Goal: Contribute content: Add original content to the website for others to see

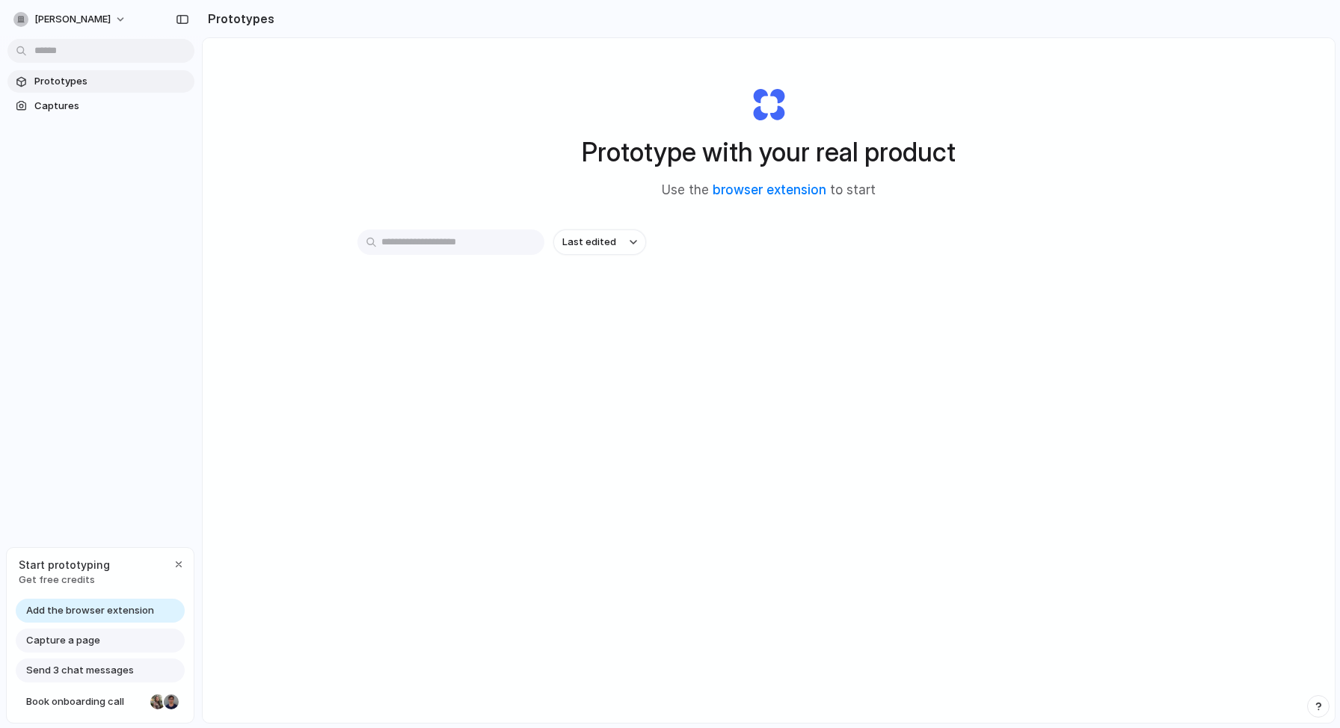
click at [431, 251] on input "text" at bounding box center [450, 242] width 187 height 25
click at [754, 188] on link "browser extension" at bounding box center [770, 189] width 114 height 15
click at [450, 325] on div "Last edited" at bounding box center [768, 296] width 823 height 132
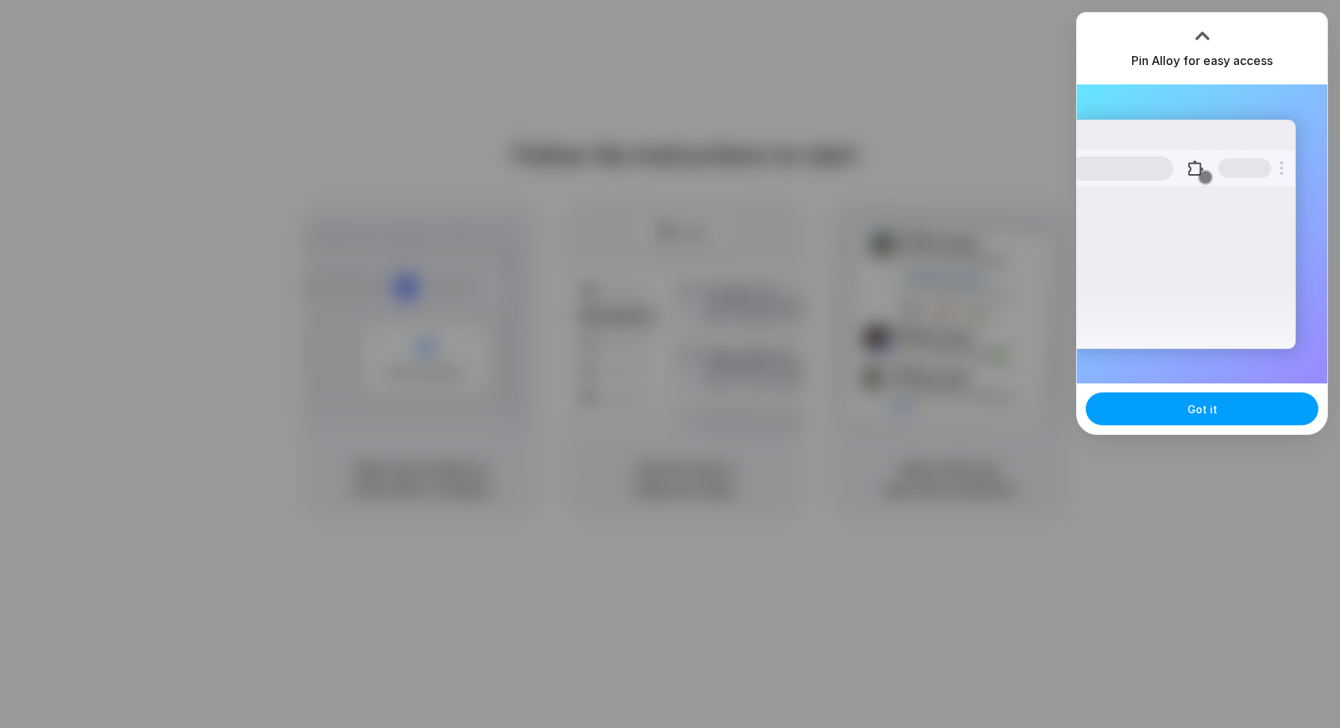
click at [1185, 419] on button "Got it" at bounding box center [1202, 409] width 233 height 33
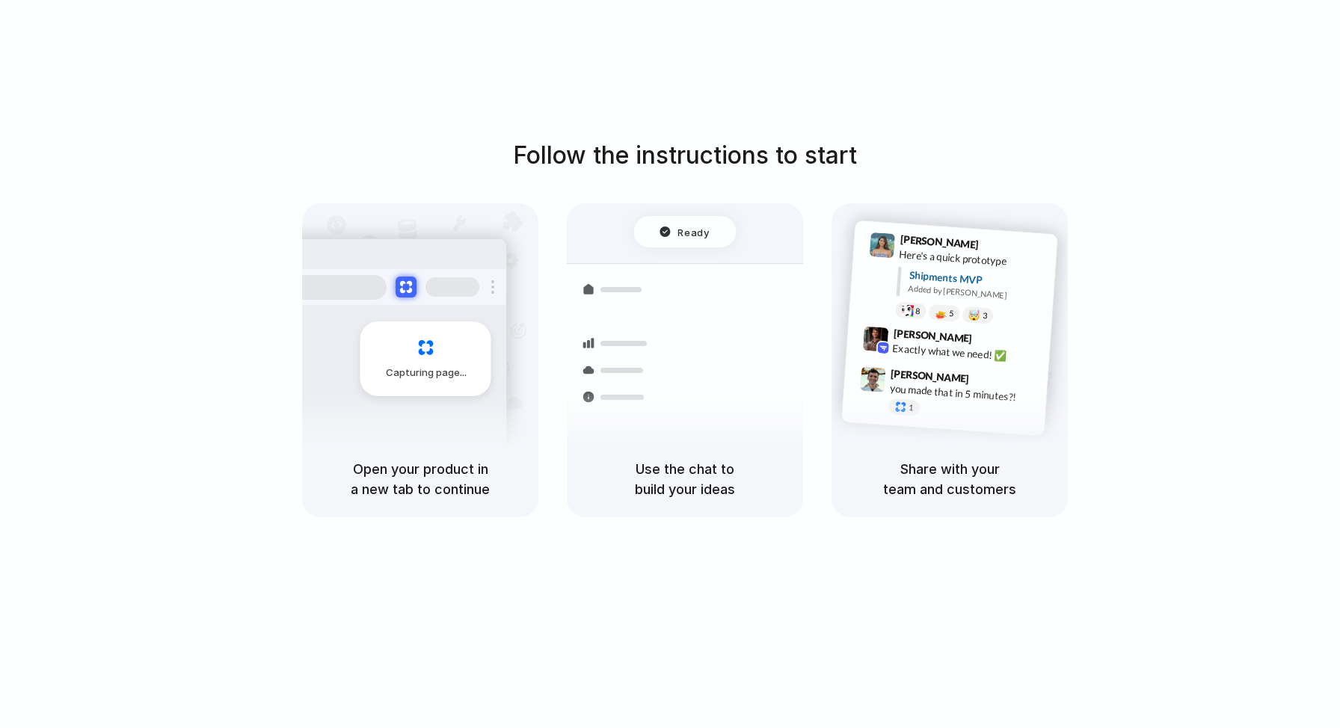
click at [1196, 221] on div "Follow the instructions to start Capturing page Open your product in a new tab …" at bounding box center [685, 328] width 1340 height 380
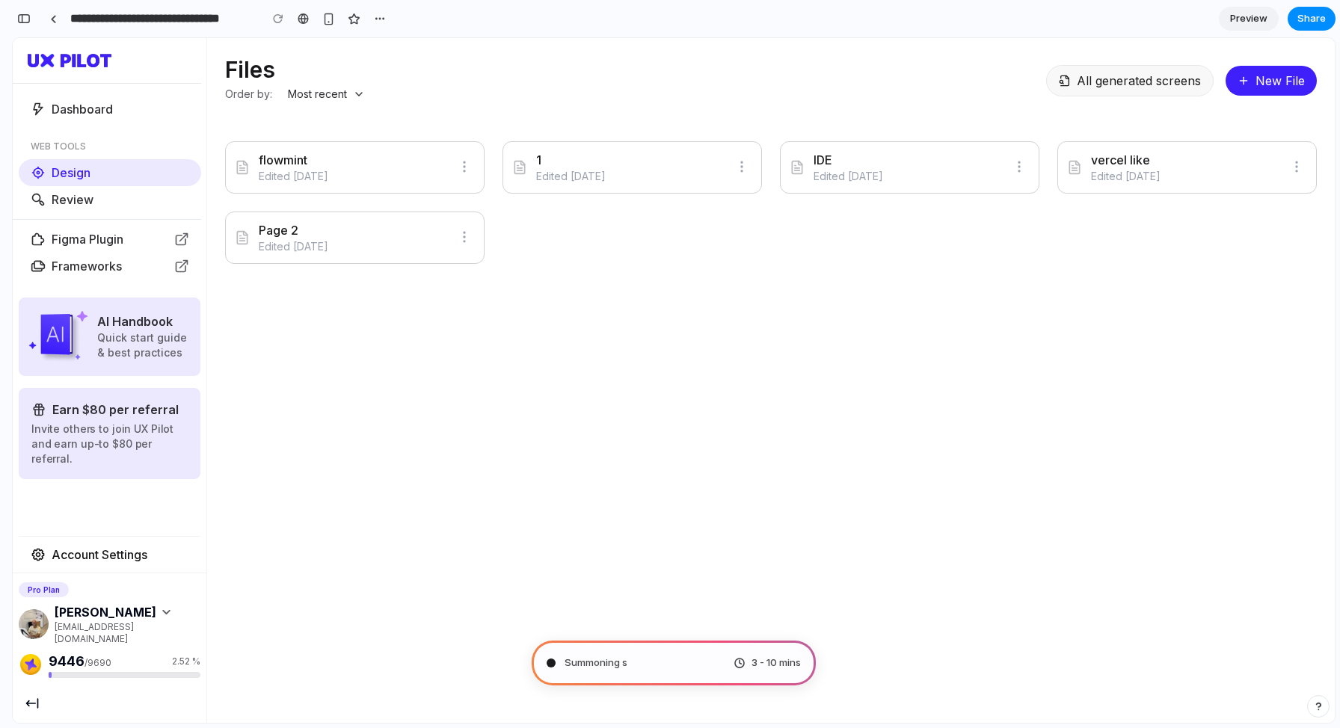
type input "**********"
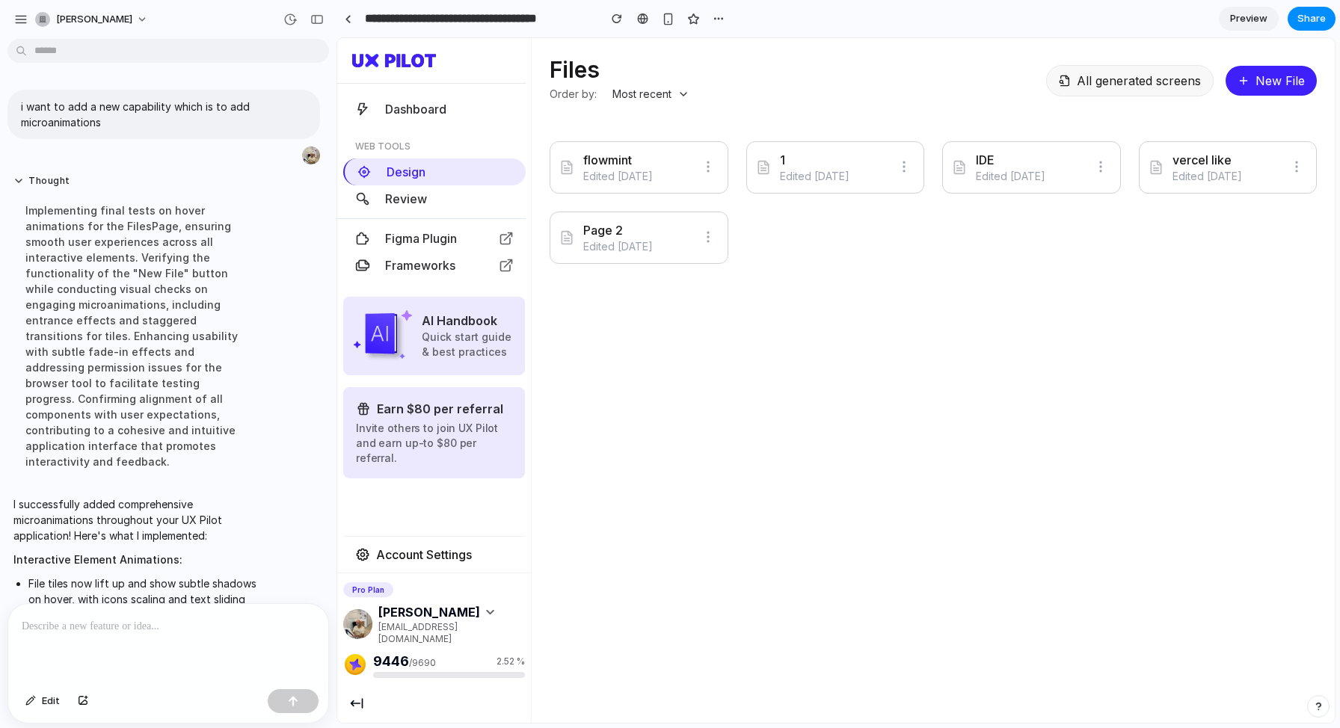
scroll to position [25, 0]
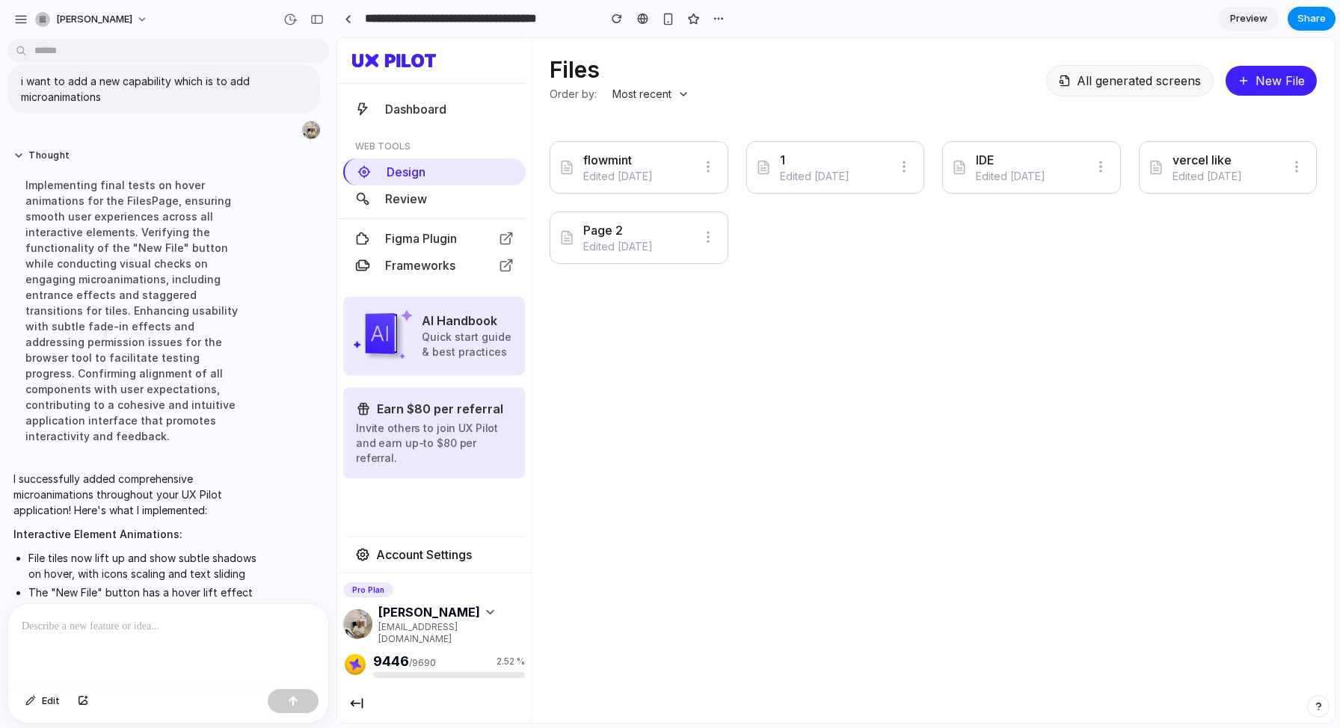
click at [447, 19] on input "**********" at bounding box center [478, 18] width 232 height 27
click at [346, 20] on div at bounding box center [348, 19] width 7 height 8
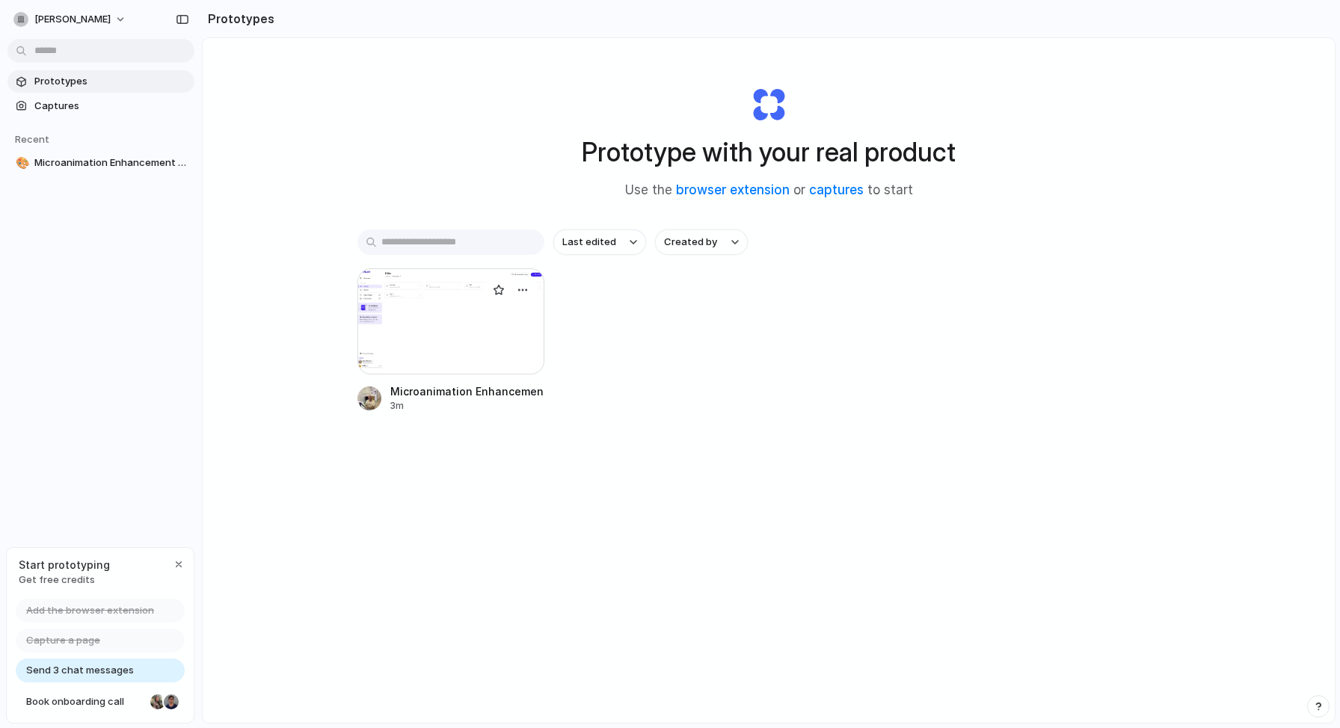
click at [441, 329] on div at bounding box center [450, 321] width 187 height 106
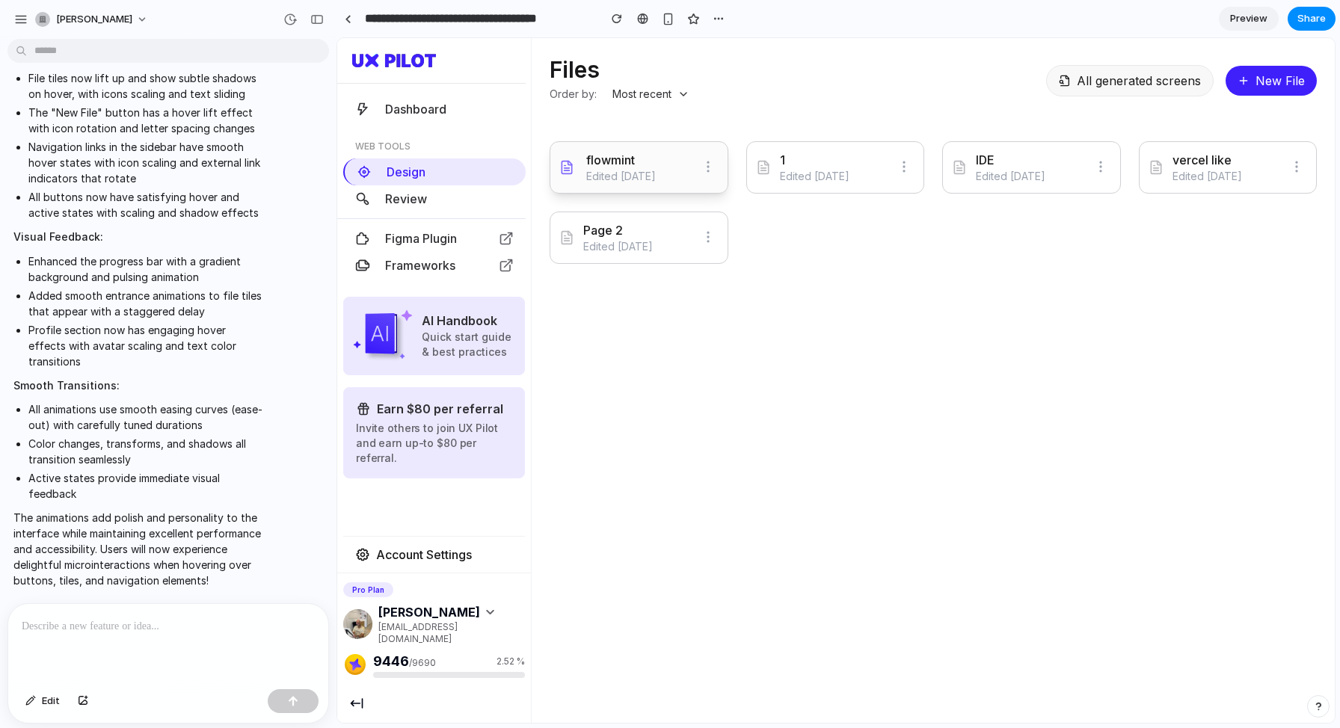
click at [656, 165] on h3 "flowmint" at bounding box center [621, 160] width 70 height 18
click at [705, 167] on icon at bounding box center [708, 166] width 15 height 15
click at [705, 168] on icon at bounding box center [708, 166] width 15 height 15
click at [417, 198] on span "Review" at bounding box center [406, 198] width 42 height 15
click at [489, 616] on icon at bounding box center [493, 613] width 8 height 6
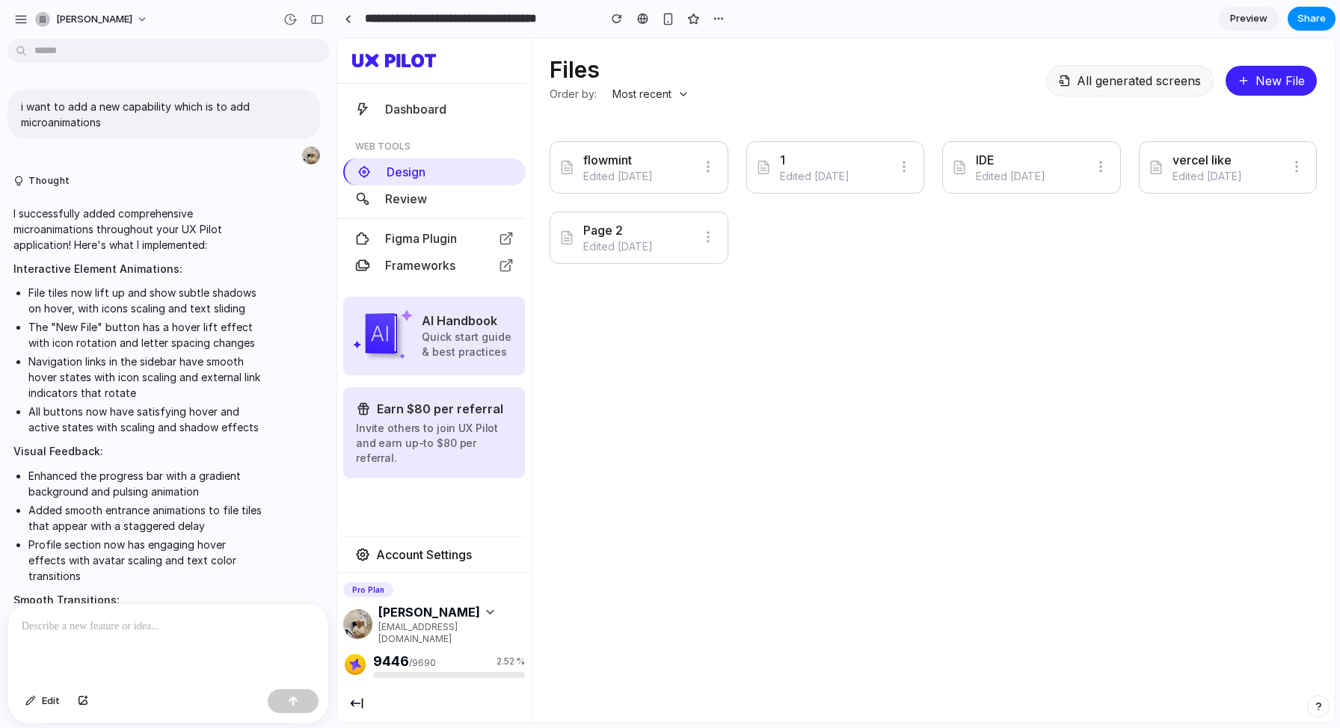
click at [150, 631] on div at bounding box center [168, 643] width 320 height 79
click at [25, 702] on button "Edit" at bounding box center [42, 702] width 49 height 24
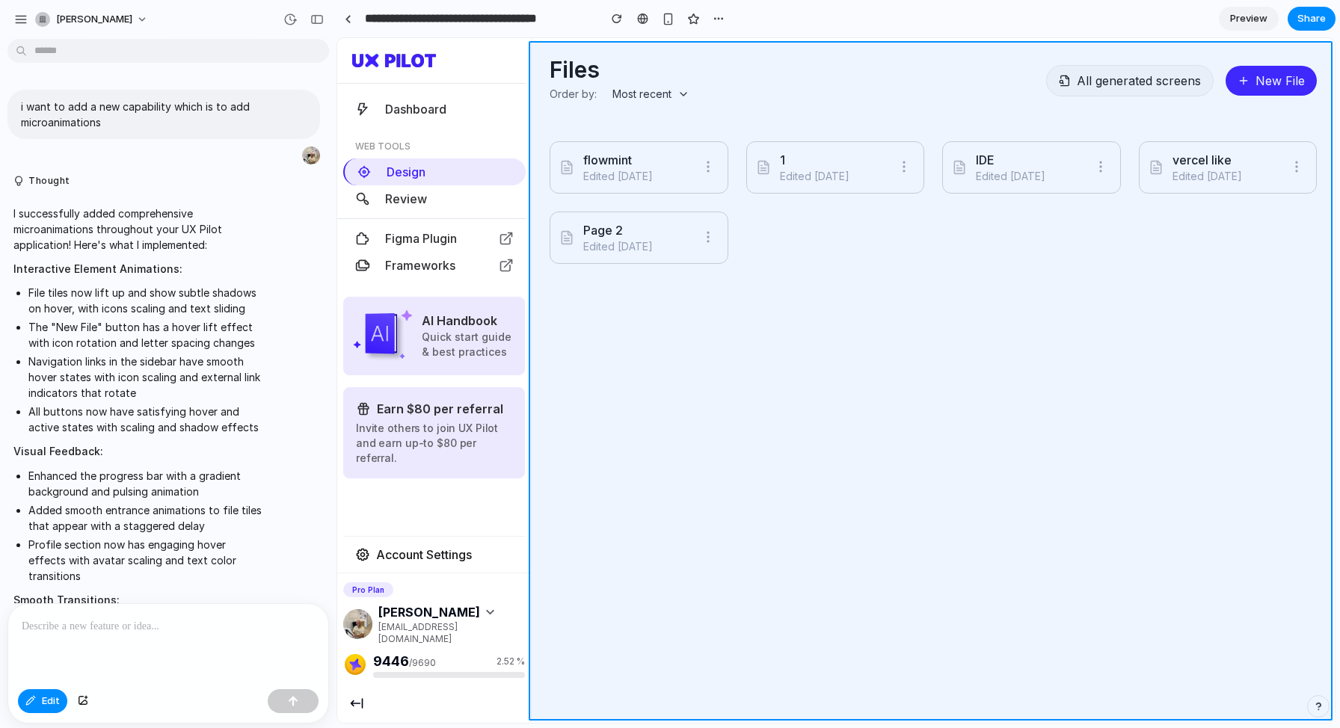
drag, startPoint x: 573, startPoint y: 302, endPoint x: 1025, endPoint y: 299, distance: 452.5
click at [1025, 299] on div at bounding box center [836, 381] width 997 height 684
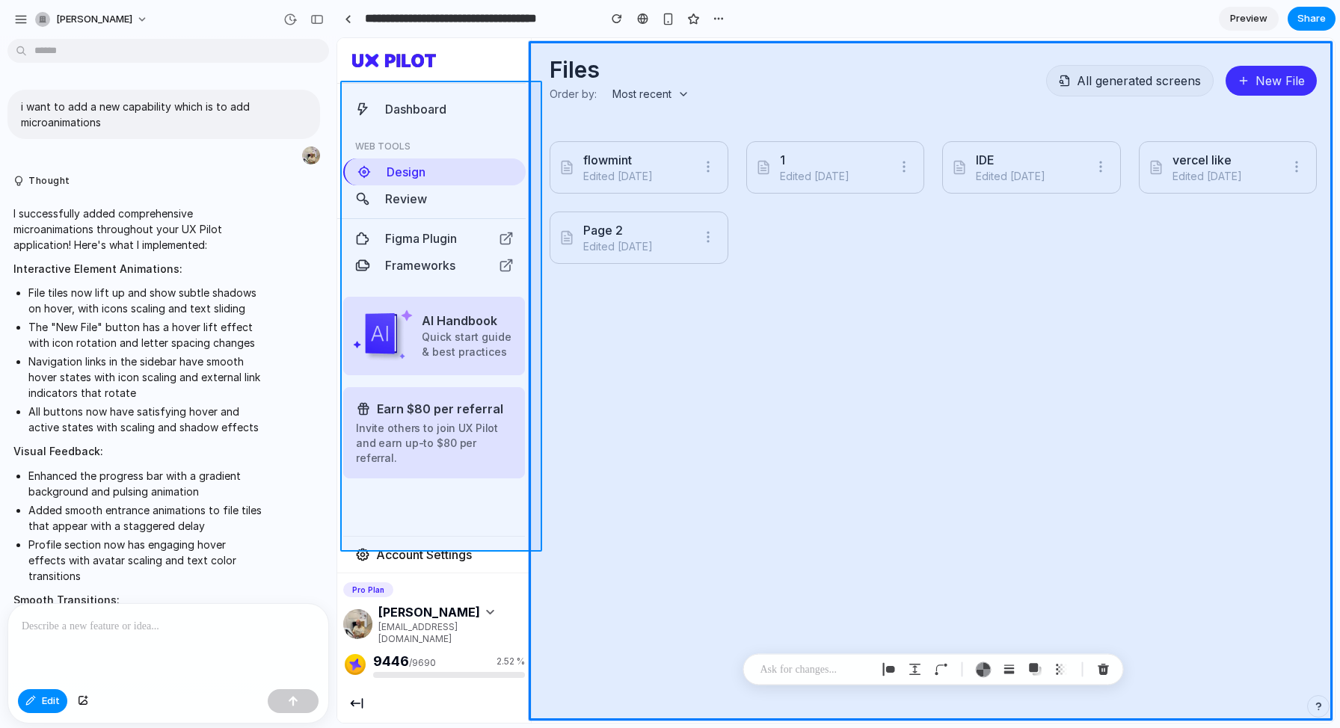
click at [399, 495] on div at bounding box center [836, 381] width 997 height 684
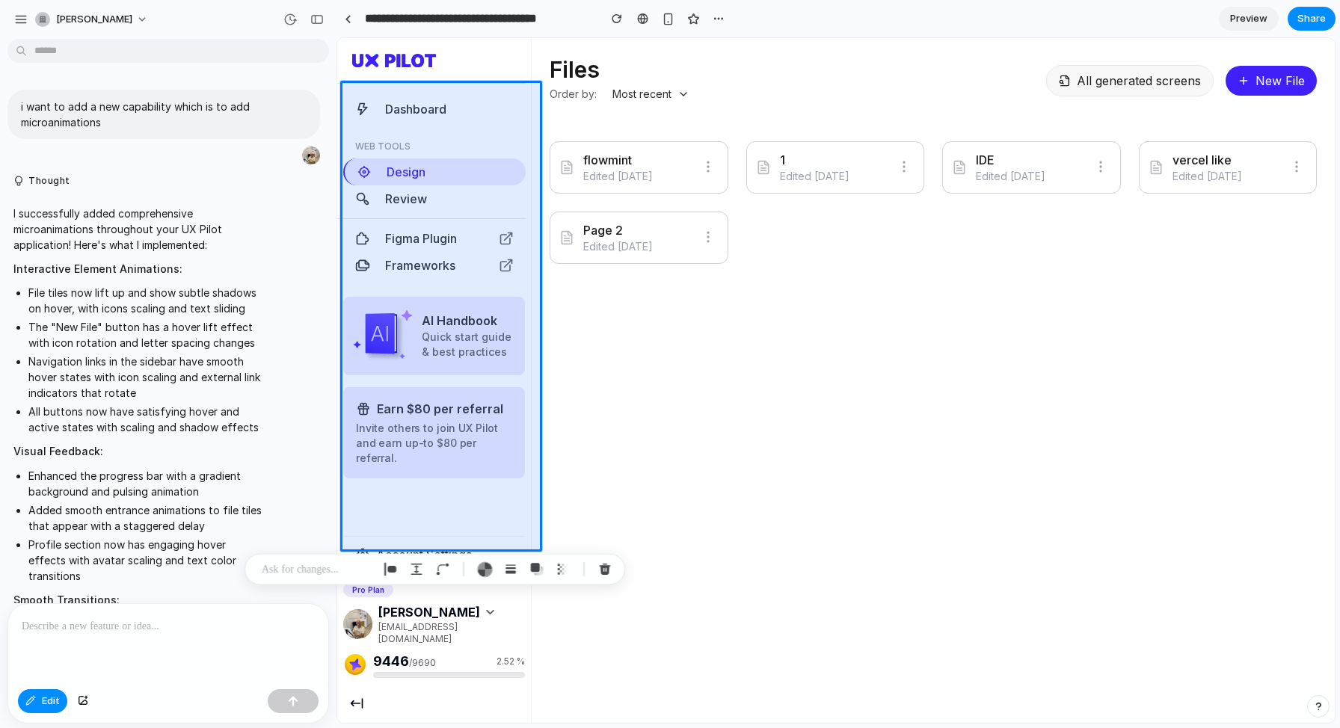
click at [331, 566] on p at bounding box center [317, 570] width 111 height 18
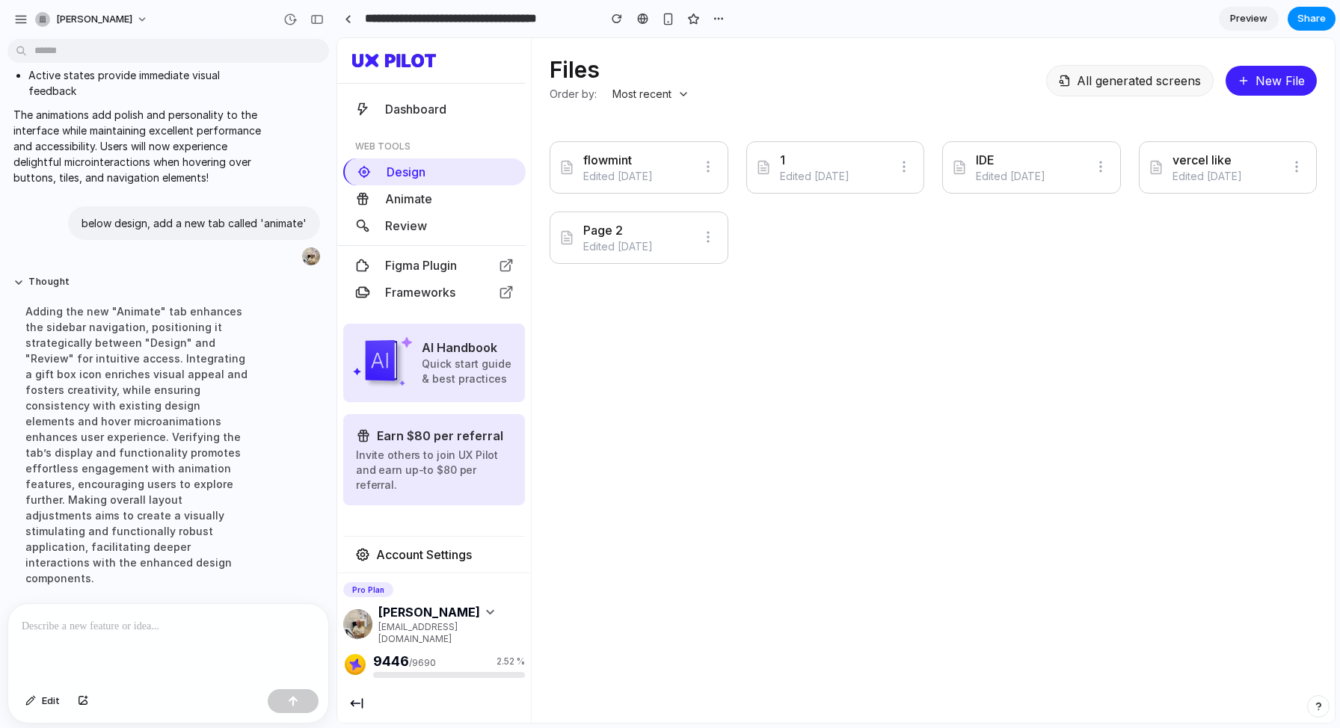
scroll to position [791, 0]
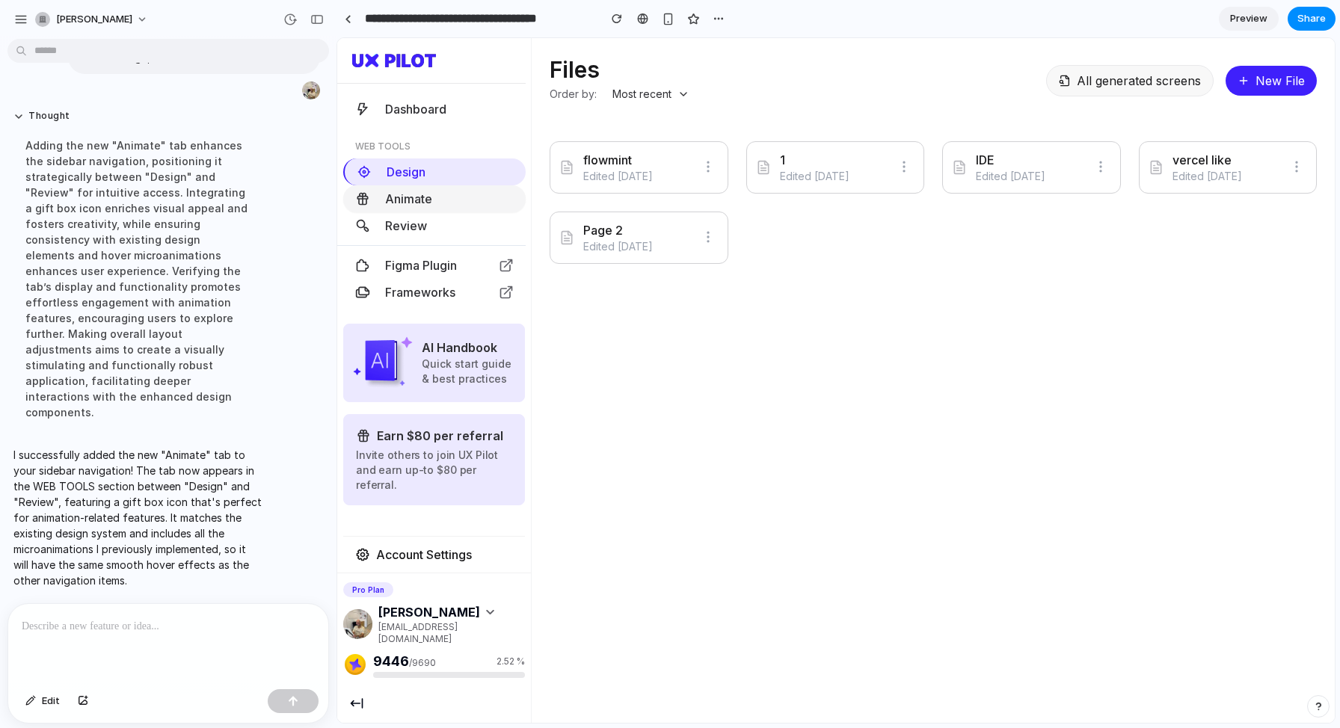
click at [404, 197] on span "Animate" at bounding box center [408, 198] width 47 height 15
click at [129, 648] on div at bounding box center [168, 643] width 320 height 79
click at [47, 705] on span "Edit" at bounding box center [51, 701] width 18 height 15
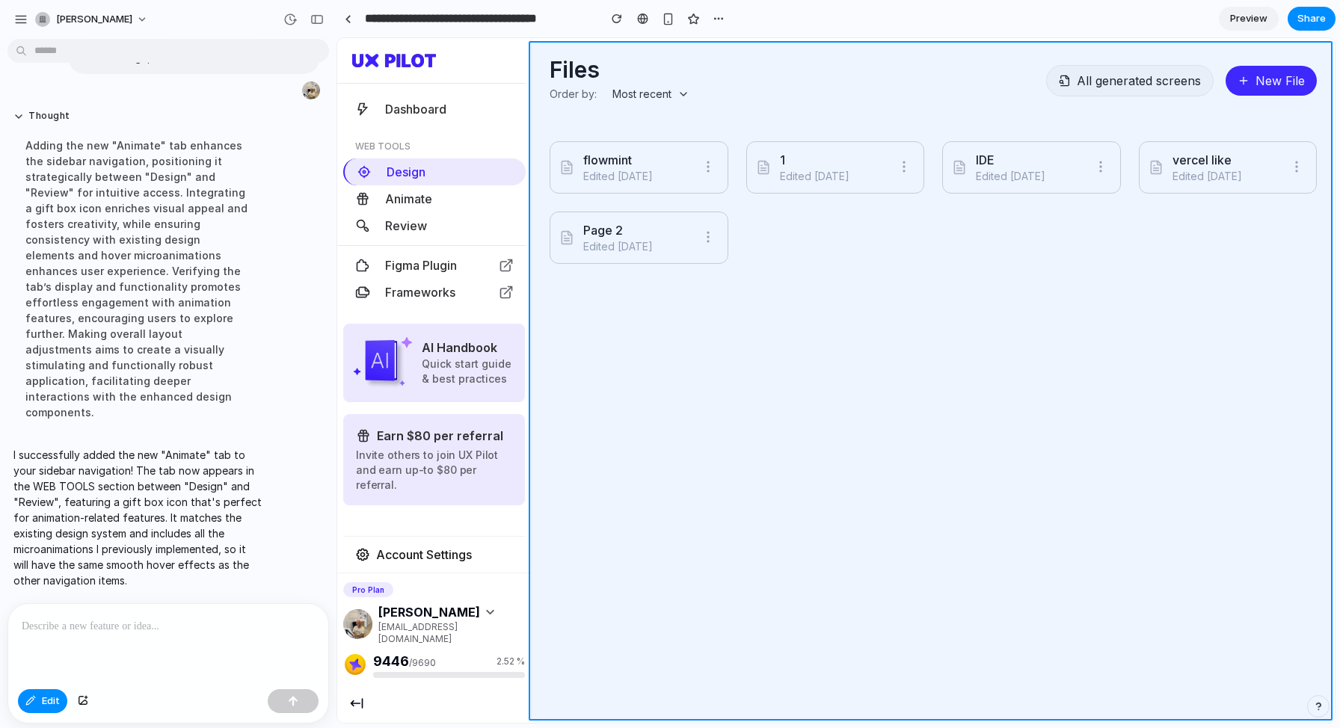
click at [704, 368] on div at bounding box center [836, 381] width 997 height 684
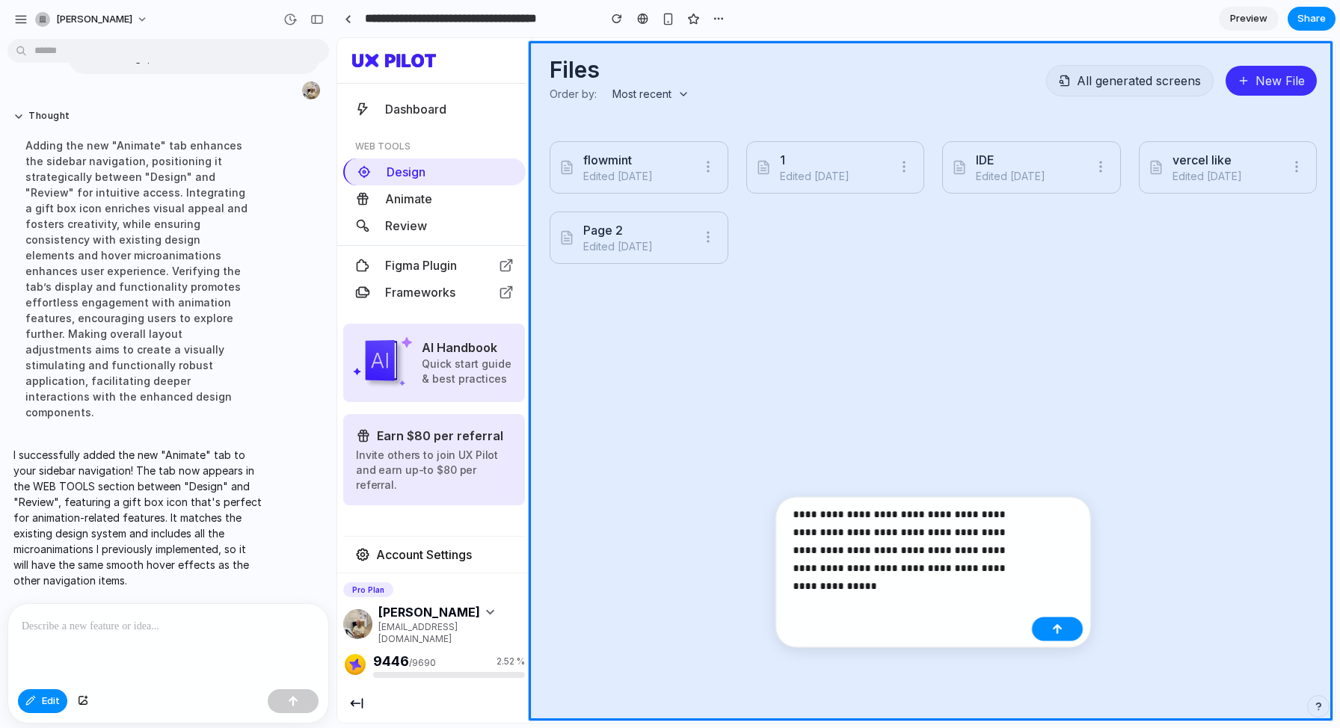
click at [961, 570] on p "**********" at bounding box center [909, 542] width 233 height 72
click at [849, 571] on p "**********" at bounding box center [909, 533] width 233 height 90
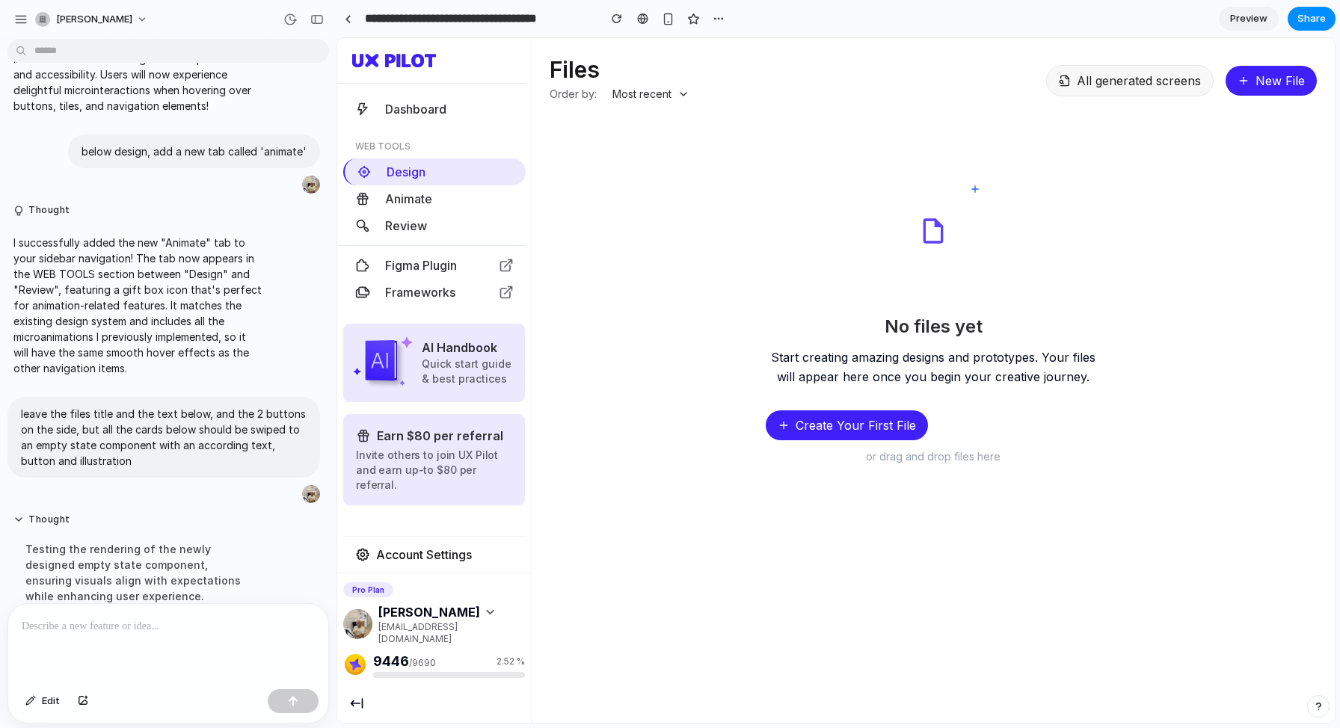
scroll to position [1267, 0]
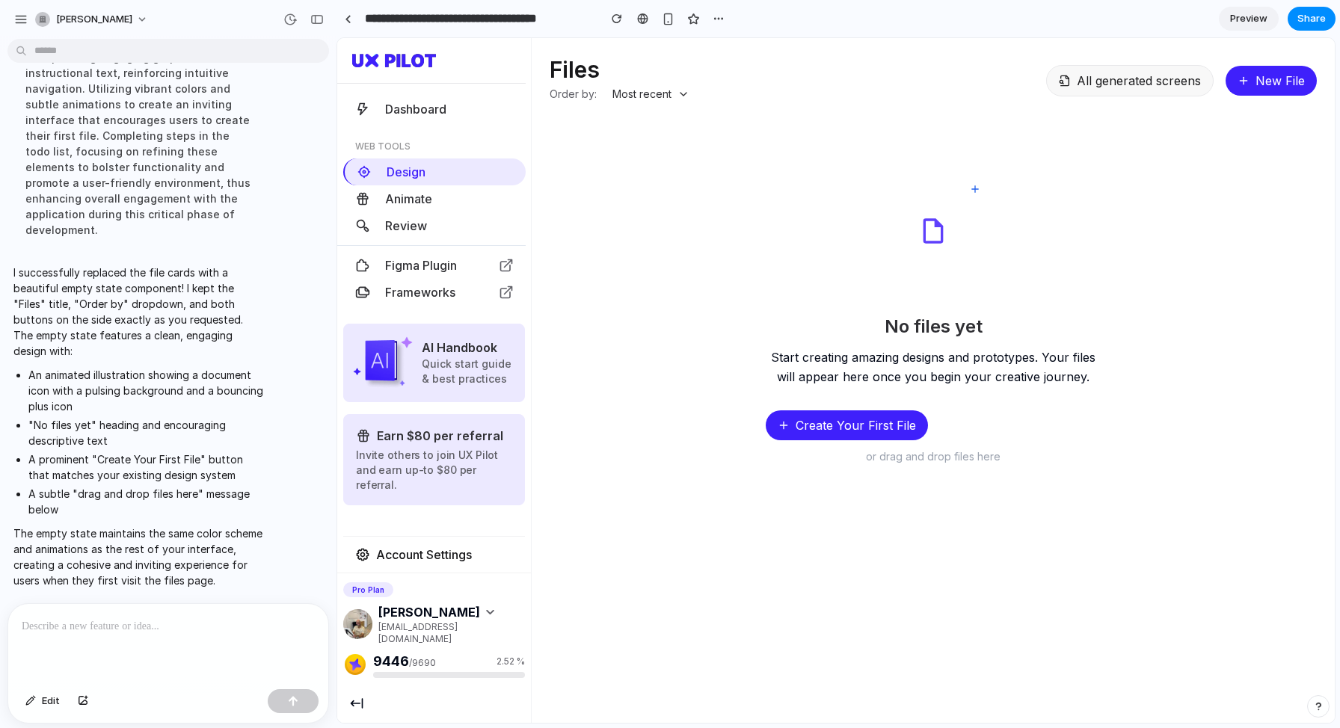
click at [865, 453] on div "or drag and drop files here" at bounding box center [933, 456] width 335 height 15
click at [46, 699] on span "Edit" at bounding box center [51, 701] width 18 height 15
click at [902, 439] on div at bounding box center [836, 381] width 997 height 684
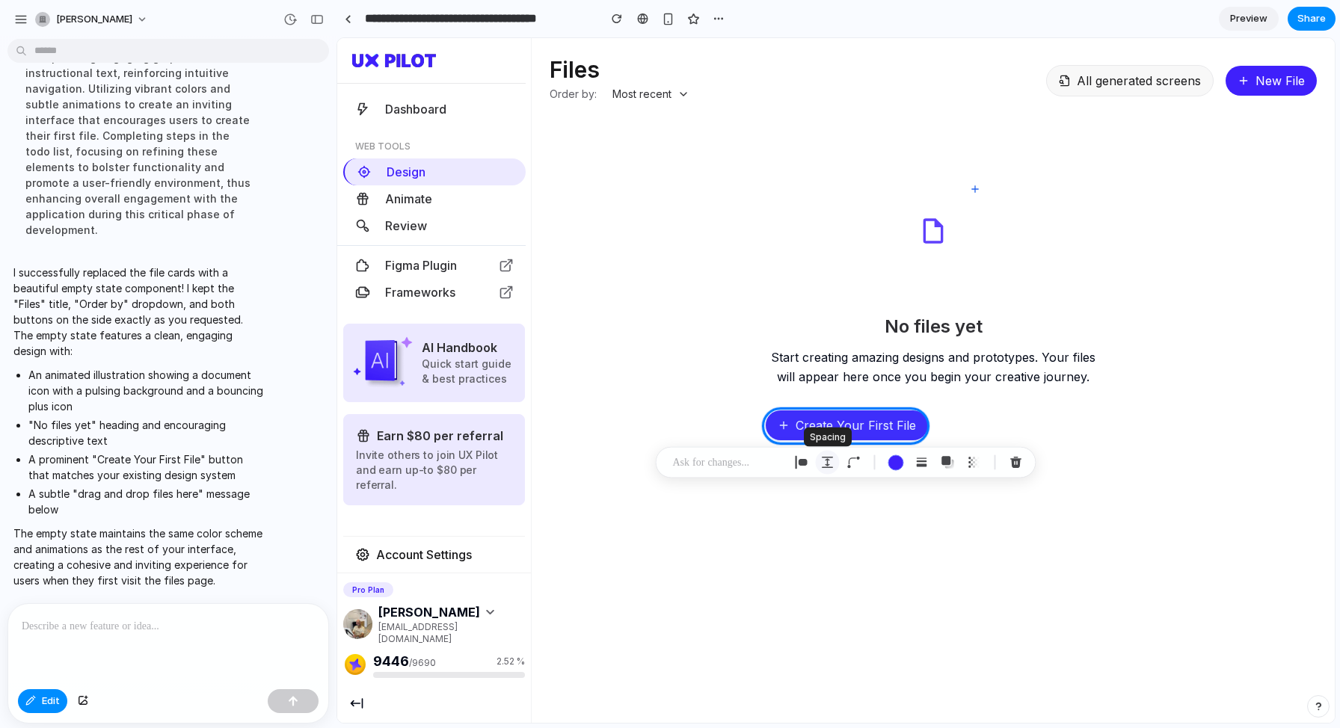
click at [825, 466] on div "button" at bounding box center [827, 462] width 13 height 13
click at [936, 525] on button "Increment" at bounding box center [940, 525] width 15 height 12
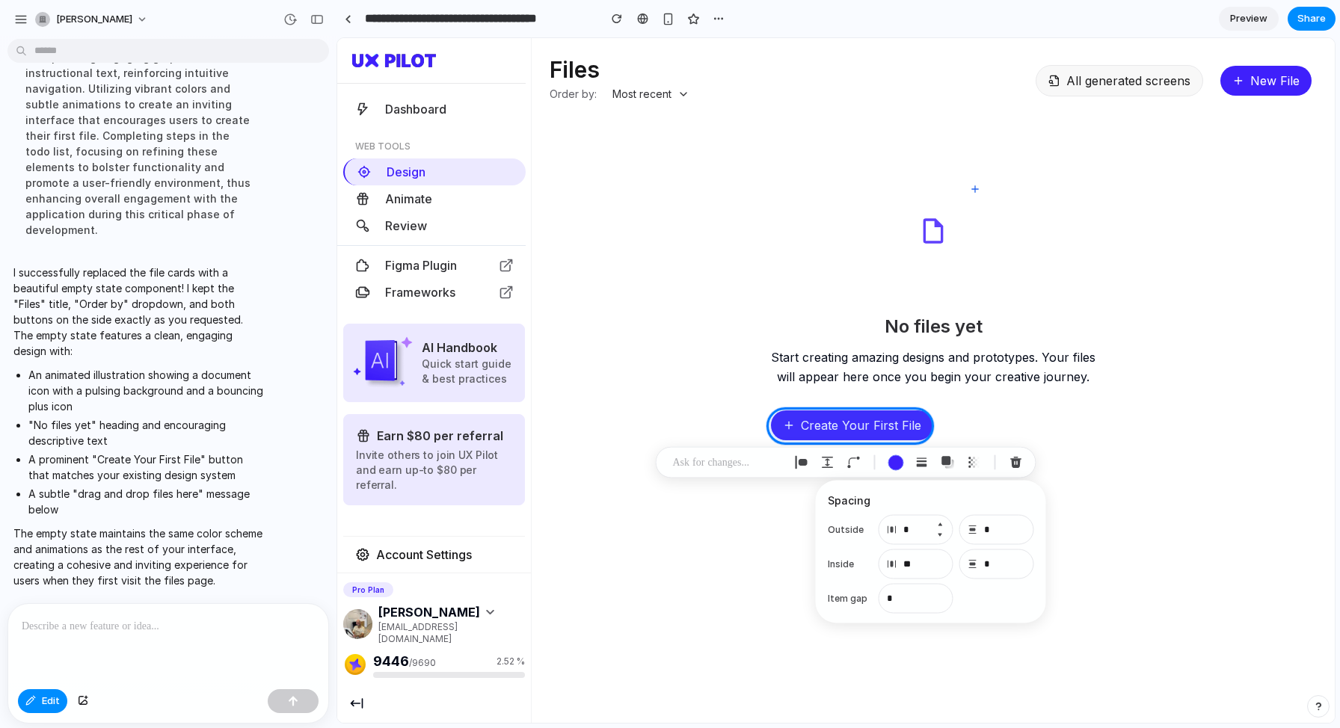
click at [936, 524] on button "Increment" at bounding box center [940, 525] width 15 height 12
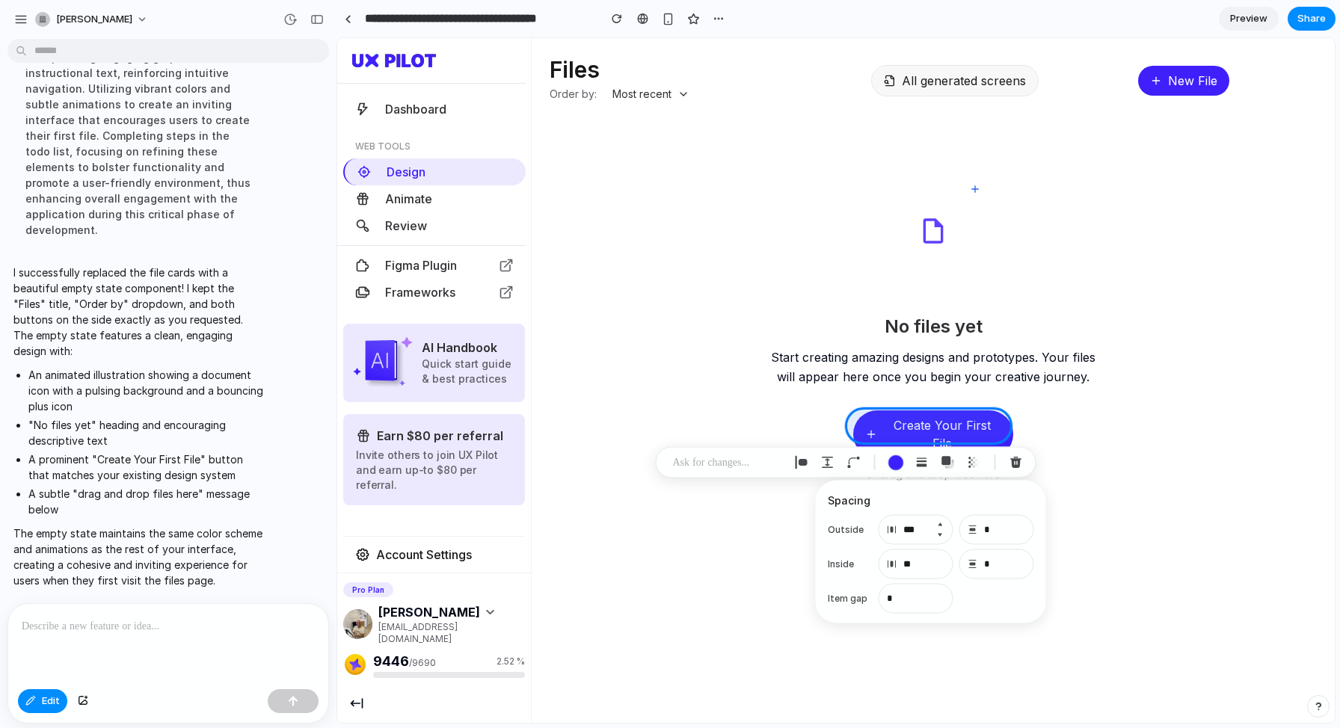
click at [941, 525] on button "Increment" at bounding box center [940, 525] width 15 height 12
click at [930, 423] on div at bounding box center [836, 381] width 997 height 684
type input "*"
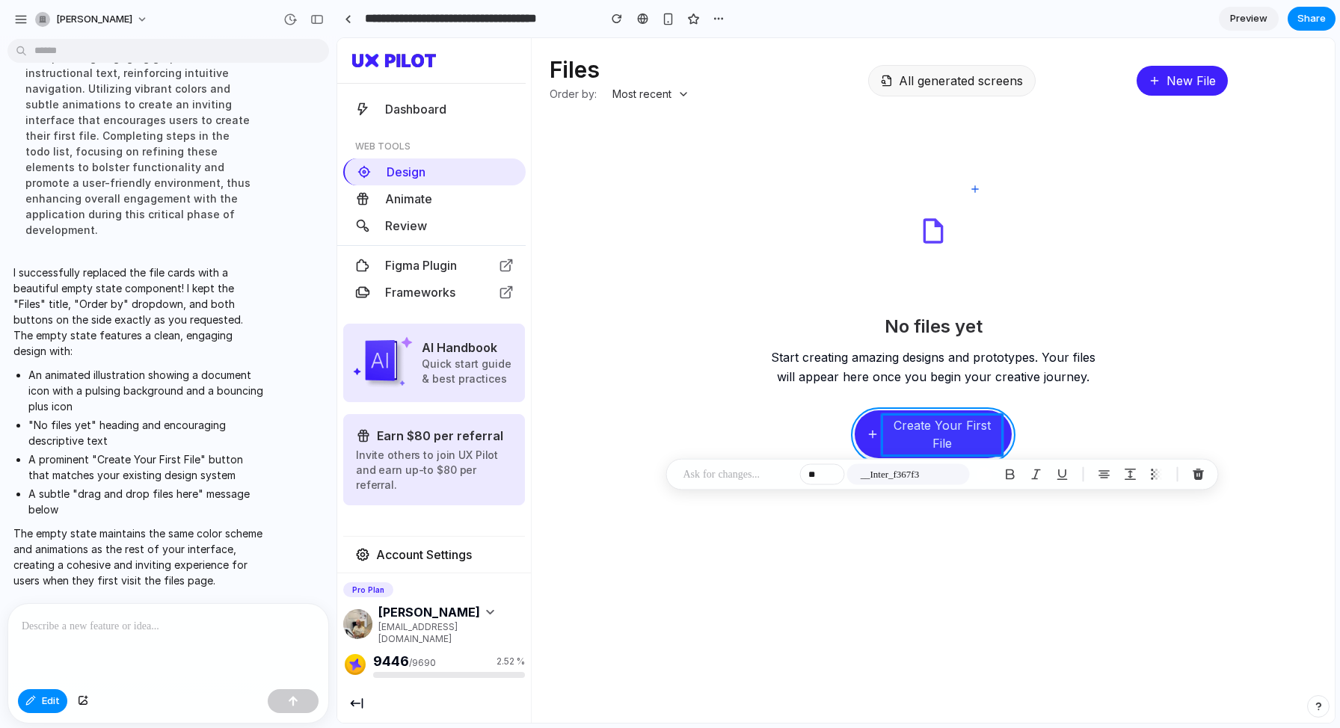
click at [861, 431] on div at bounding box center [836, 381] width 997 height 684
click at [888, 479] on div "button" at bounding box center [889, 480] width 13 height 13
select select "******"
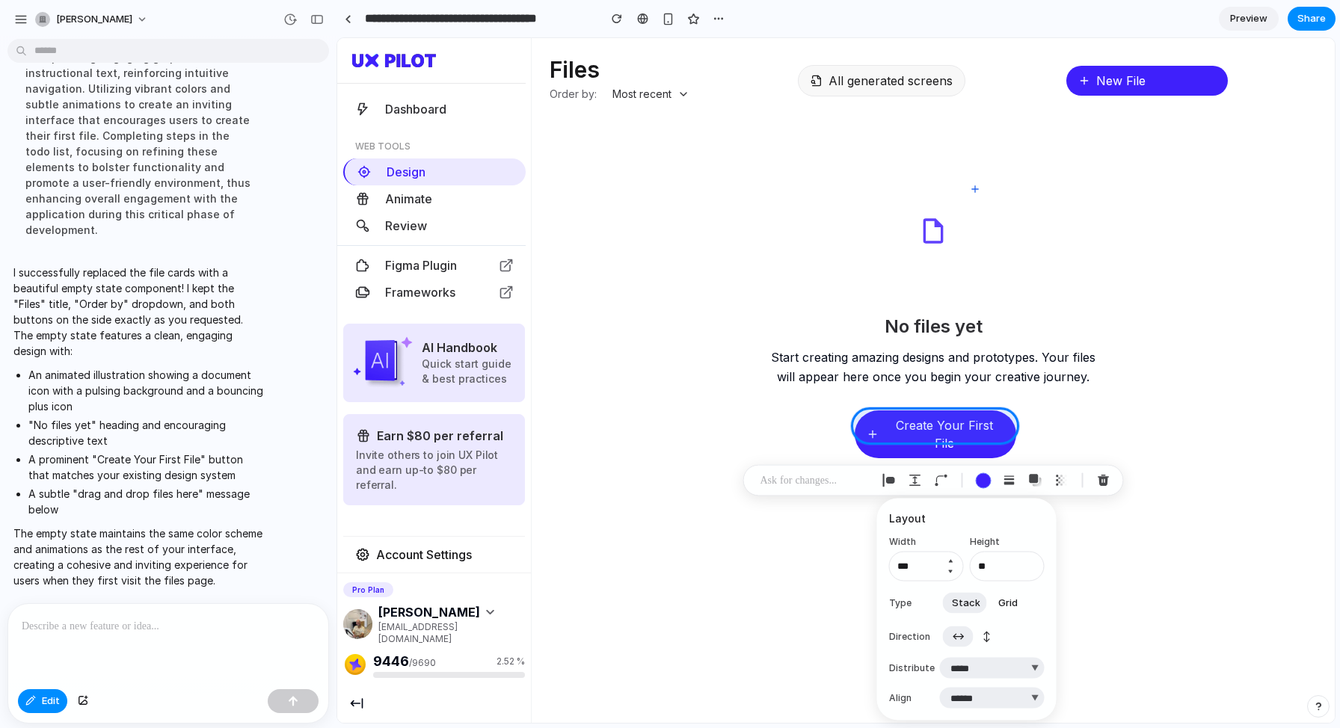
click at [949, 559] on button "Increment" at bounding box center [950, 562] width 15 height 12
type input "***"
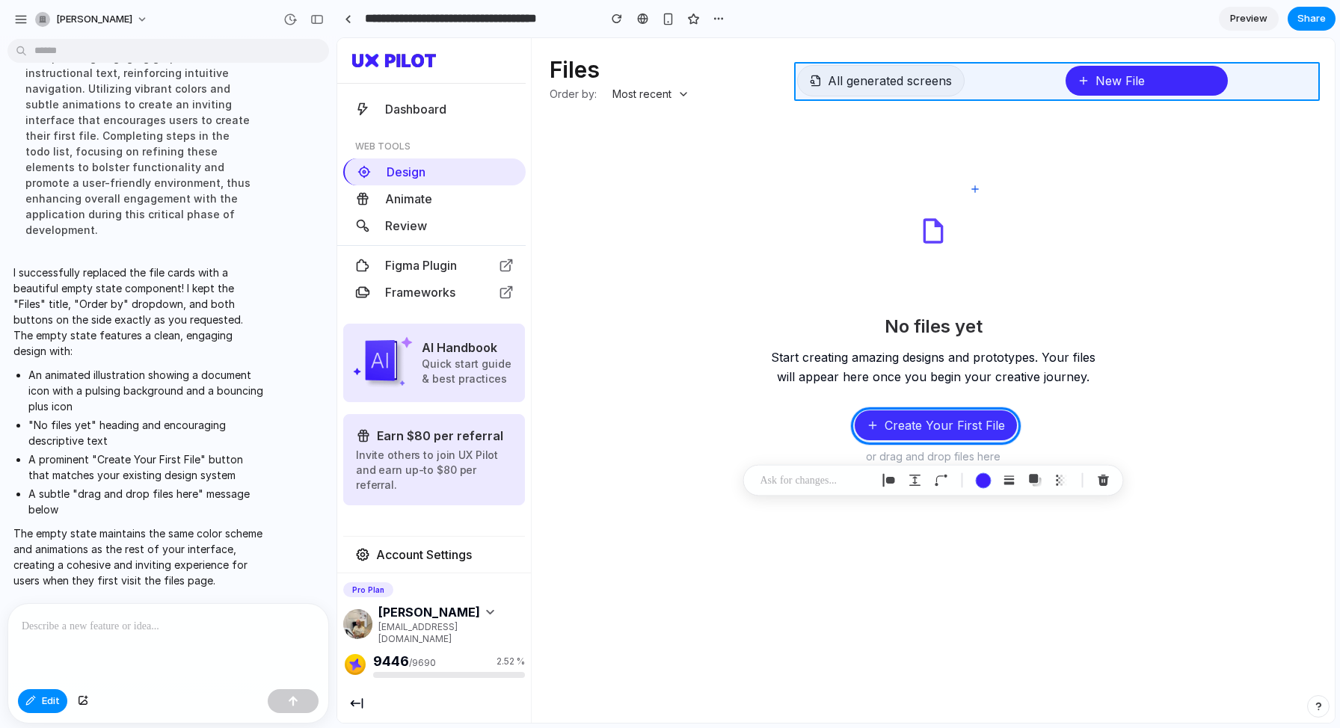
click at [991, 76] on div at bounding box center [836, 381] width 997 height 684
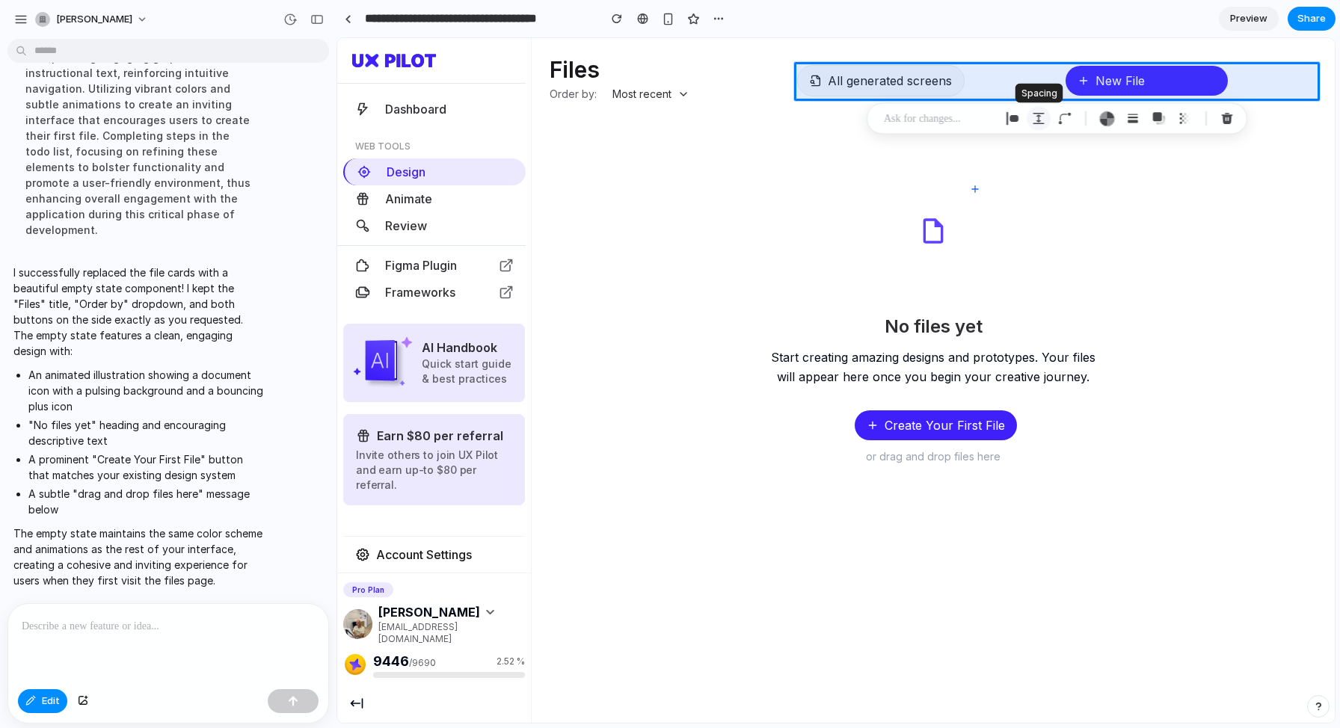
click at [1039, 118] on div "button" at bounding box center [1038, 118] width 13 height 13
click at [1153, 259] on button "Decrement" at bounding box center [1151, 260] width 15 height 12
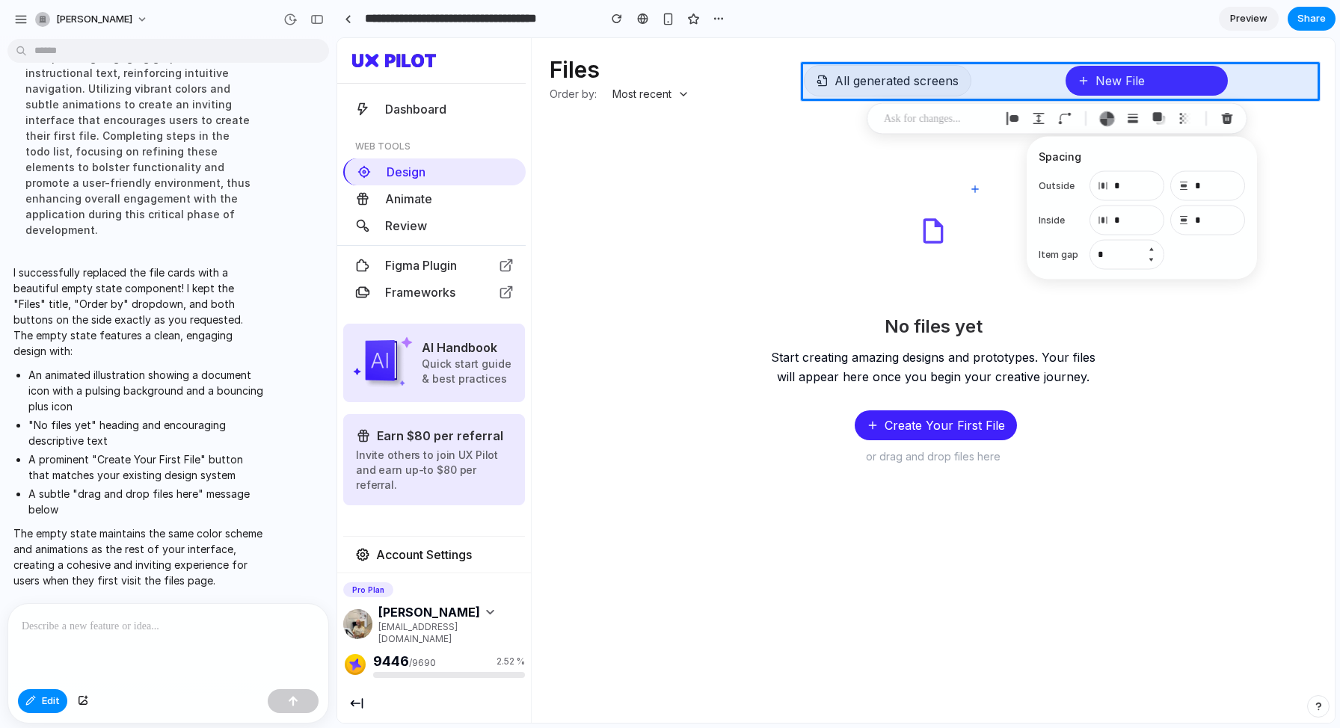
click at [1153, 259] on button "Decrement" at bounding box center [1151, 260] width 15 height 12
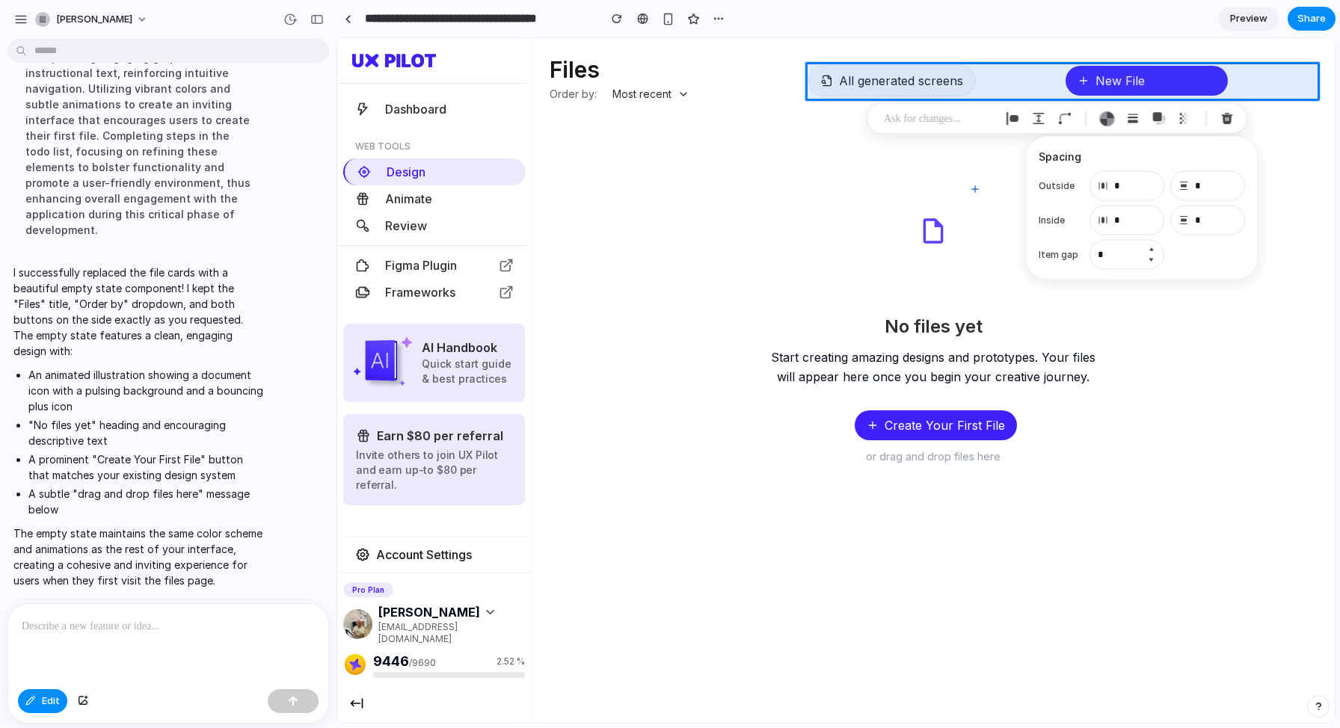
click at [1153, 259] on button "Decrement" at bounding box center [1151, 260] width 15 height 12
type input "*"
click at [964, 81] on div at bounding box center [836, 381] width 997 height 684
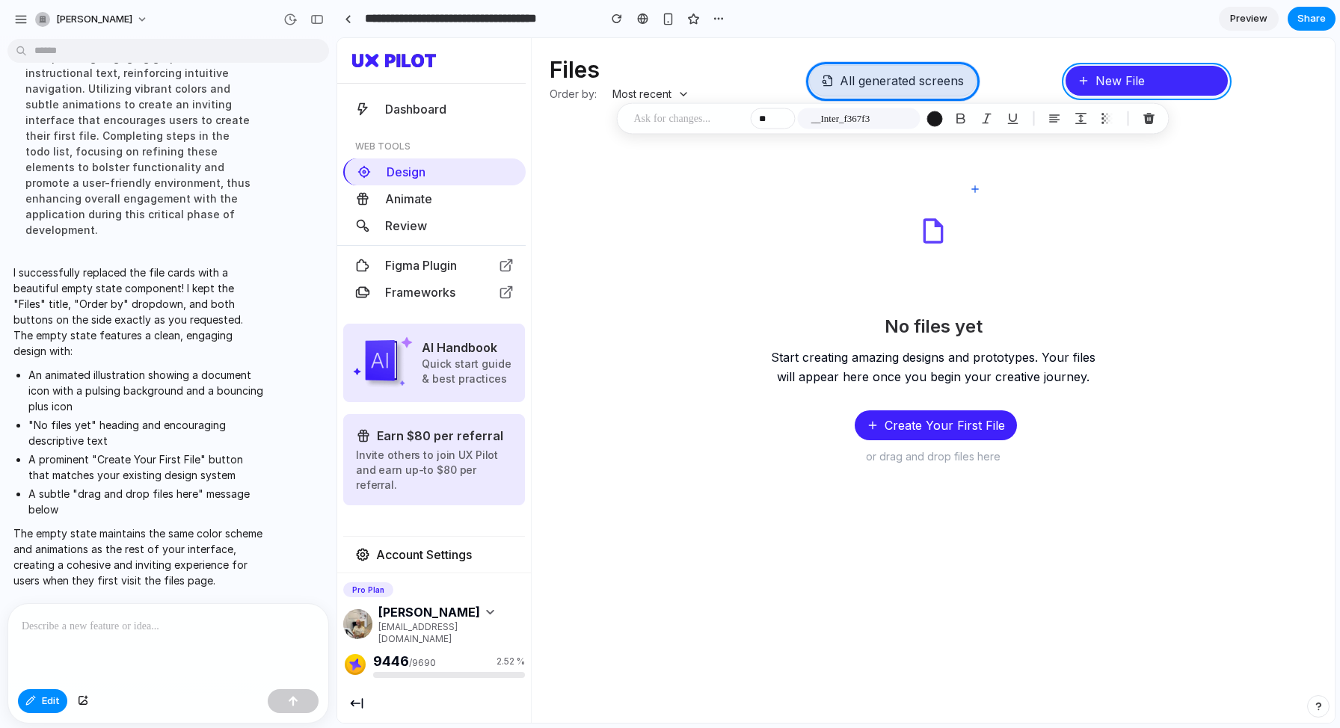
click at [1105, 92] on div at bounding box center [836, 381] width 997 height 684
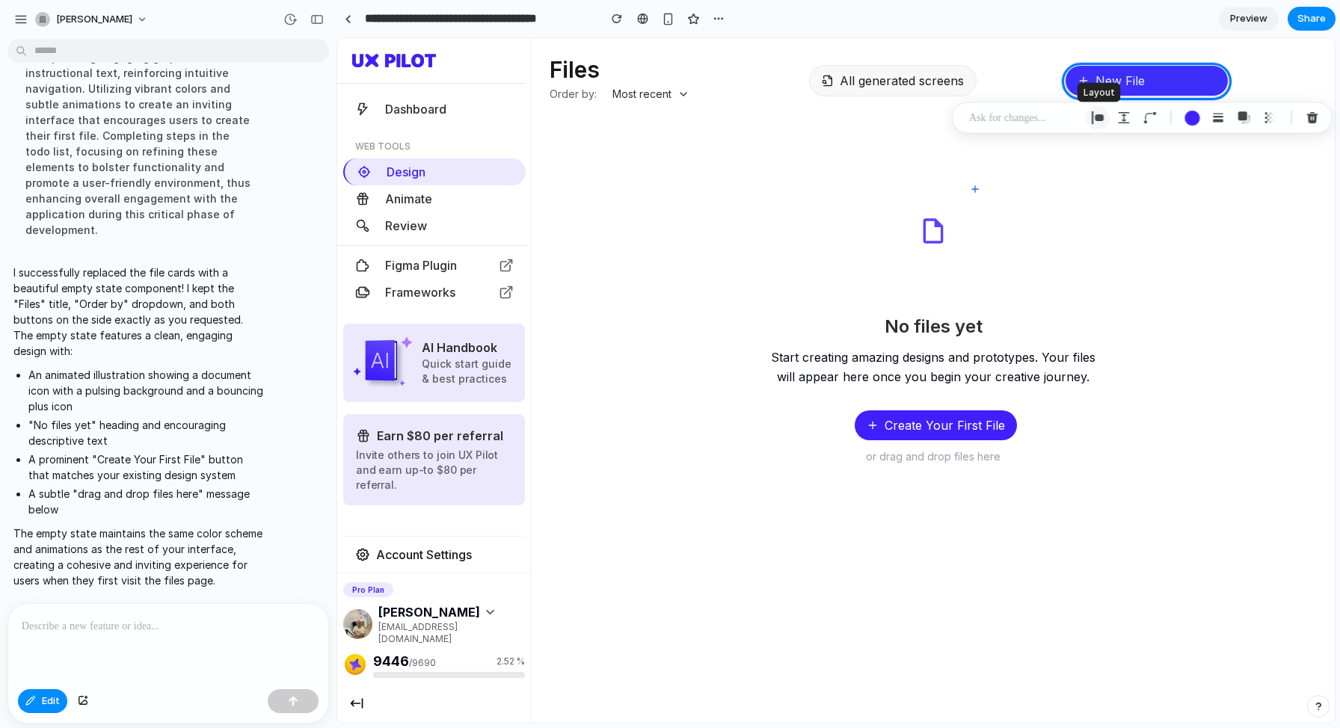
click at [1090, 117] on button "button" at bounding box center [1098, 118] width 24 height 24
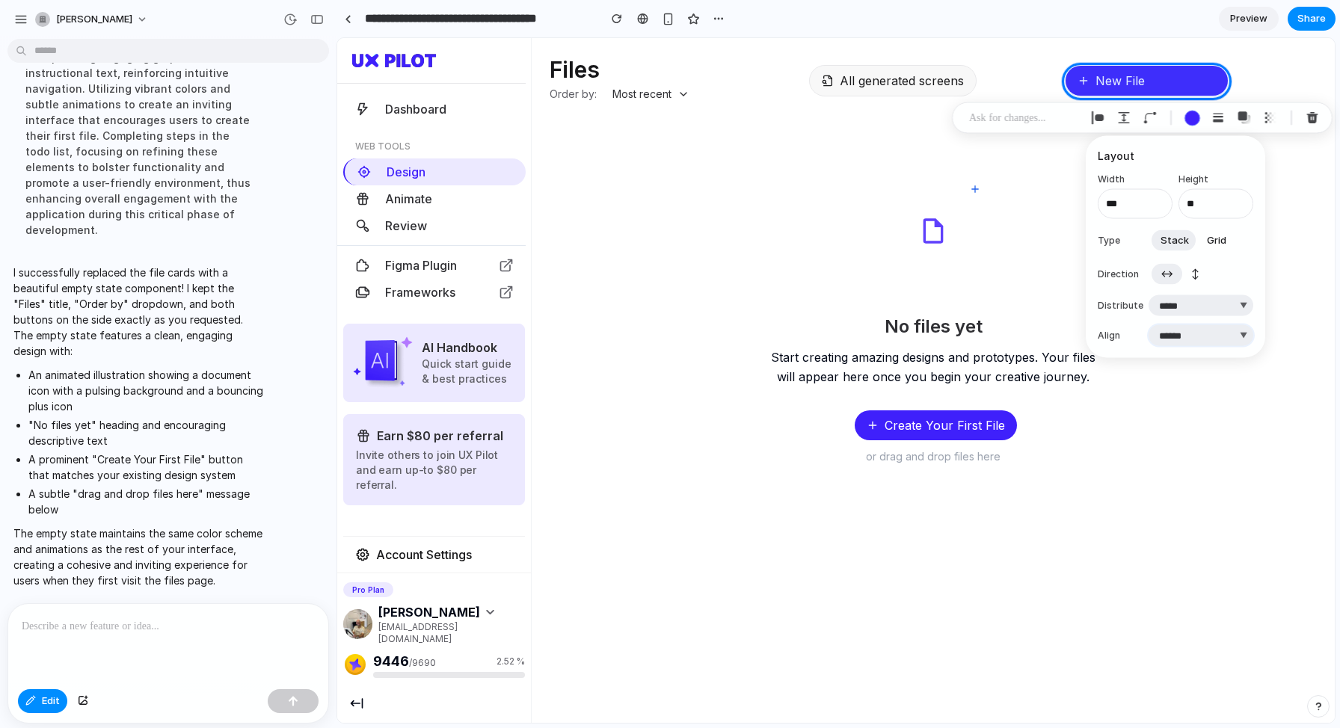
click at [1197, 340] on select "***** ****** *** *******" at bounding box center [1201, 335] width 105 height 21
click at [1149, 325] on select "***** ****** *** *******" at bounding box center [1201, 335] width 105 height 21
click at [1200, 330] on select "***** ****** *** *******" at bounding box center [1201, 335] width 105 height 21
select select "******"
click at [1149, 325] on select "***** ****** *** *******" at bounding box center [1201, 335] width 105 height 21
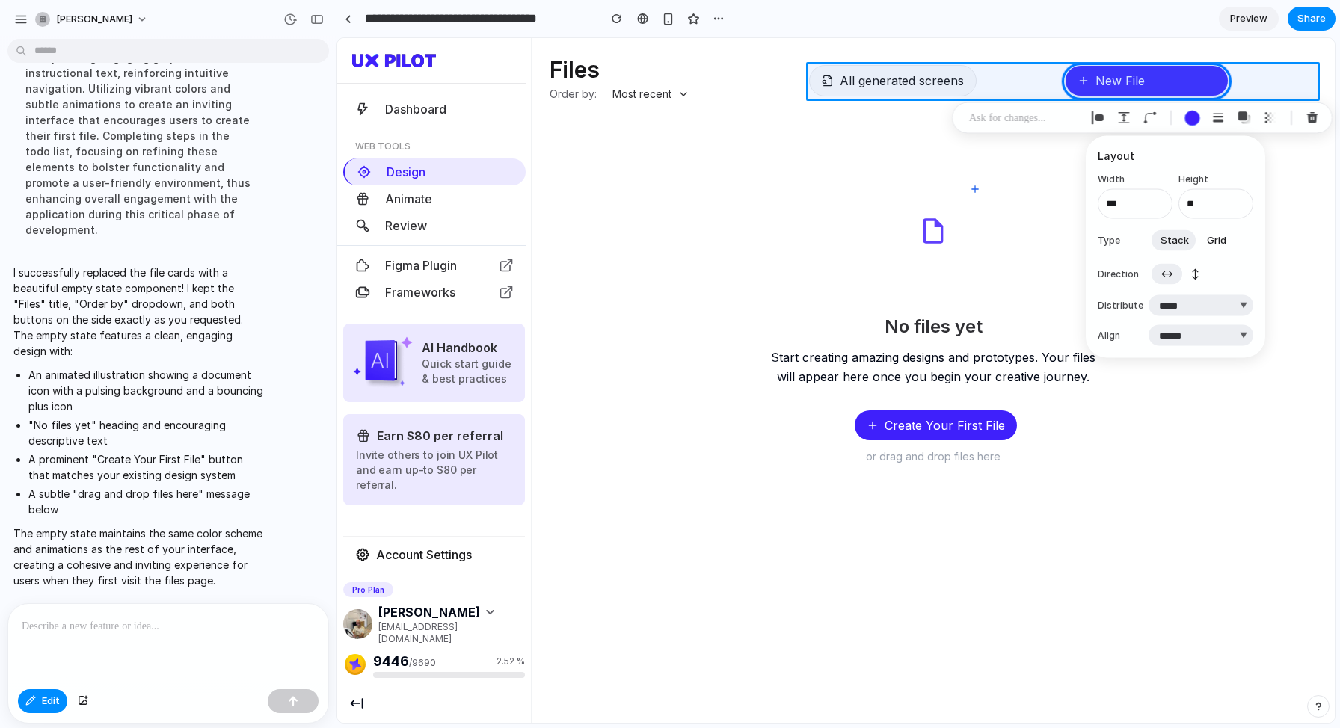
click at [1258, 90] on div at bounding box center [836, 381] width 997 height 684
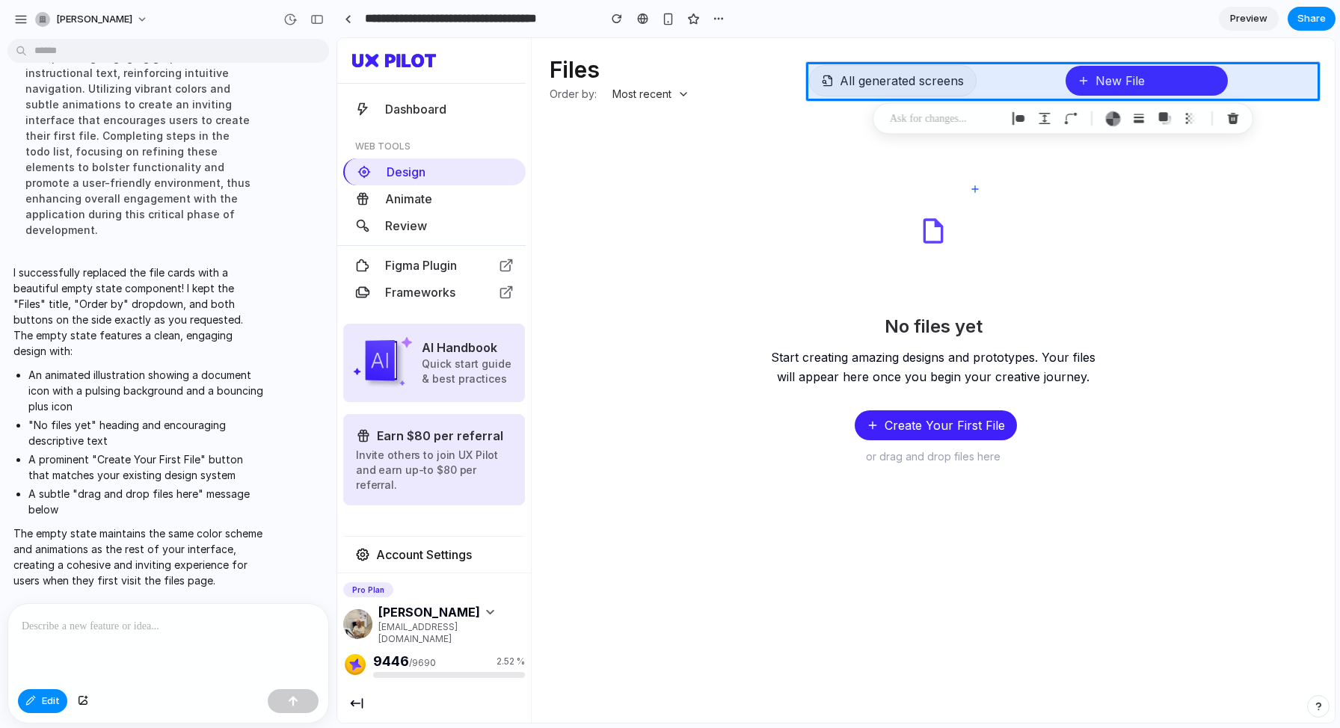
click at [862, 18] on section "**********" at bounding box center [836, 18] width 999 height 37
click at [907, 112] on p at bounding box center [945, 119] width 111 height 18
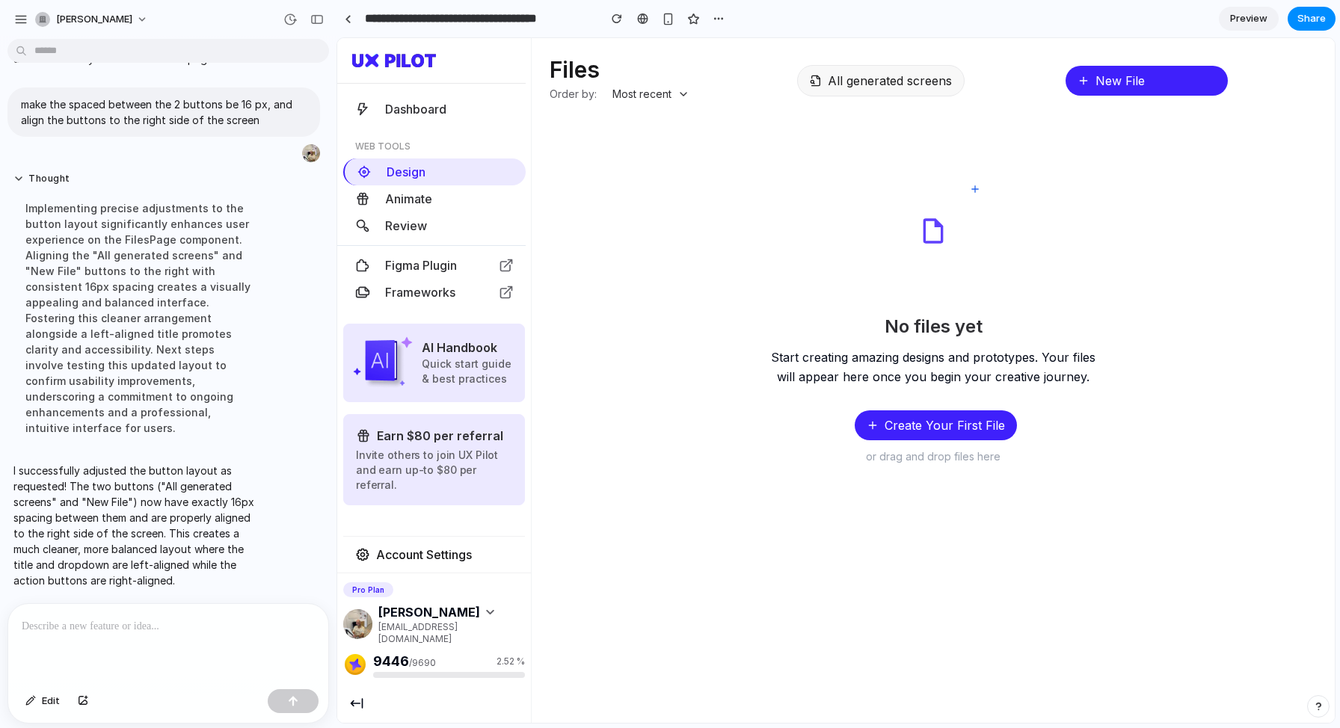
scroll to position [0, 0]
click at [757, 199] on div "No files yet Start creating amazing designs and prototypes. Your files will app…" at bounding box center [933, 323] width 803 height 401
